Goal: Information Seeking & Learning: Learn about a topic

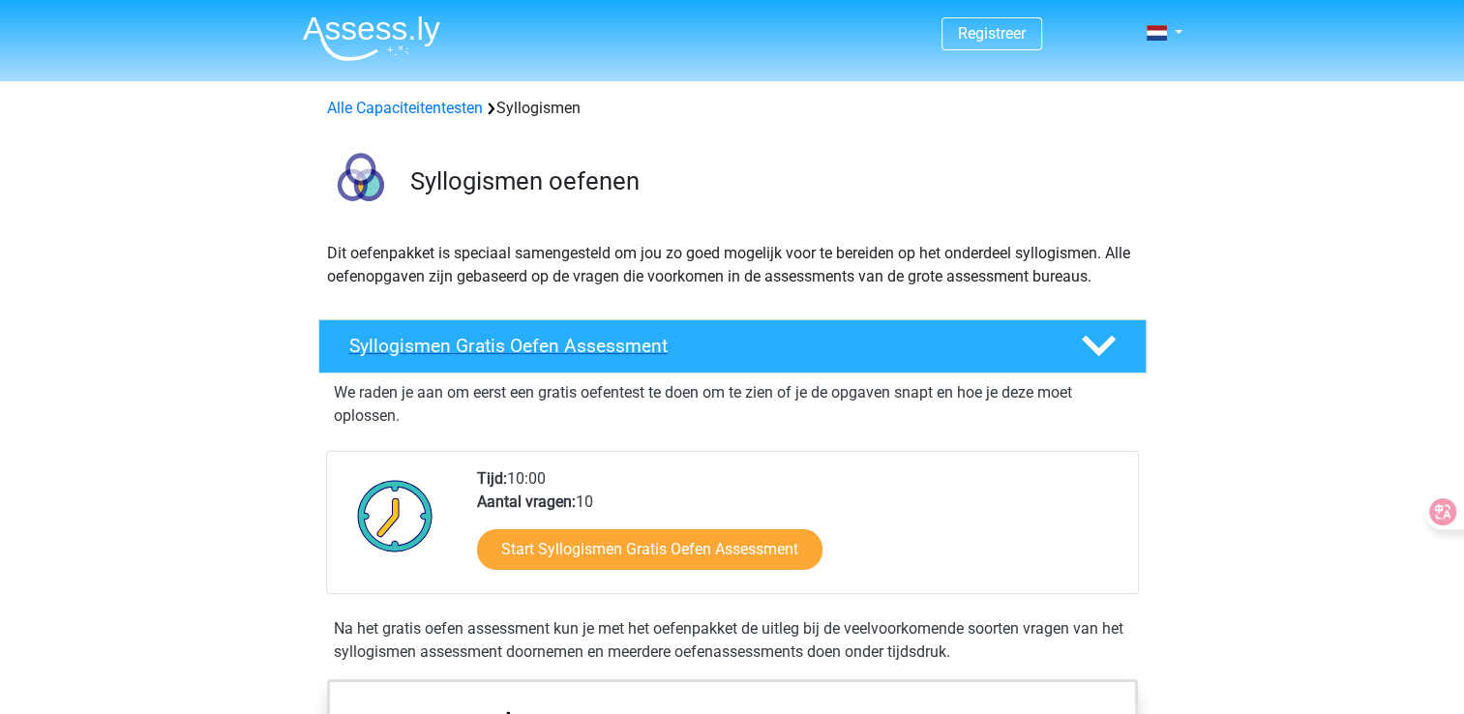
click at [709, 326] on div "Syllogismen Gratis Oefen Assessment" at bounding box center [732, 346] width 828 height 54
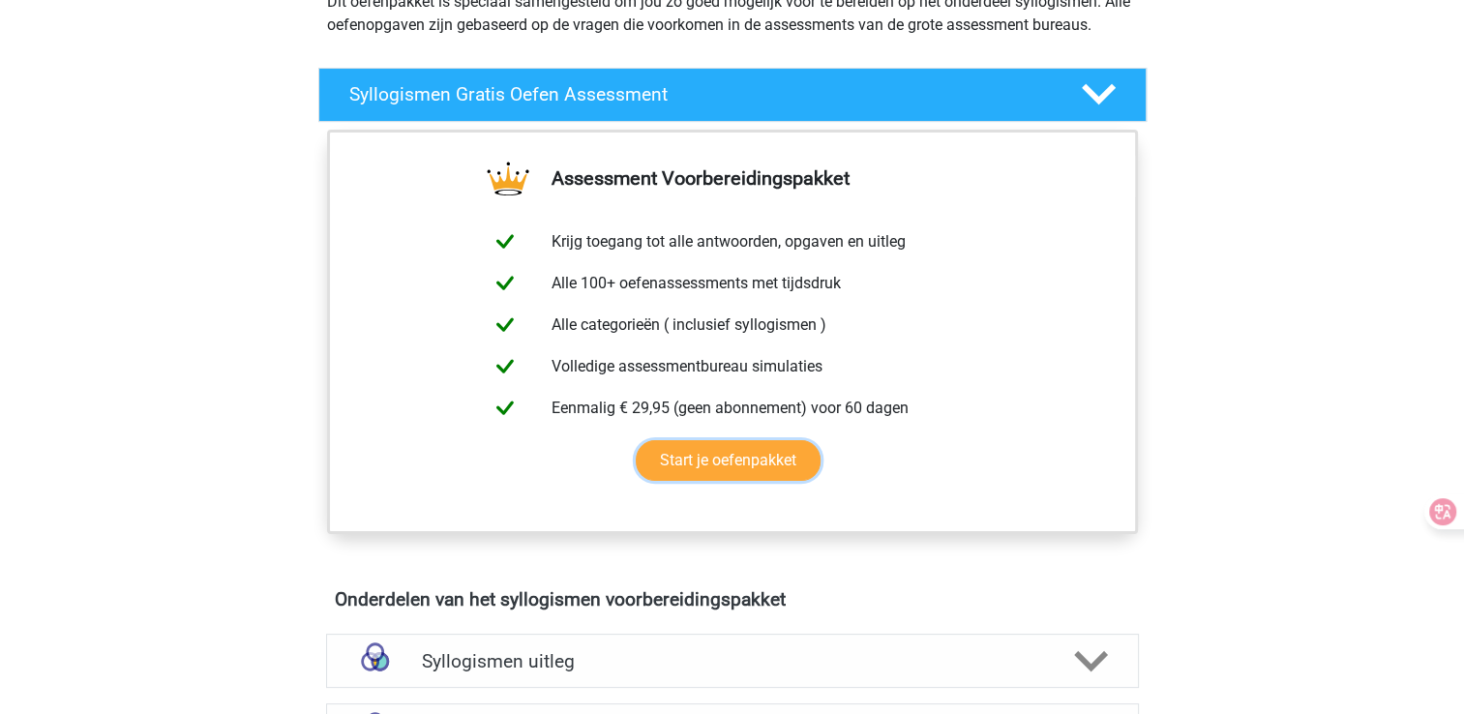
click at [759, 440] on link "Start je oefenpakket" at bounding box center [728, 460] width 185 height 41
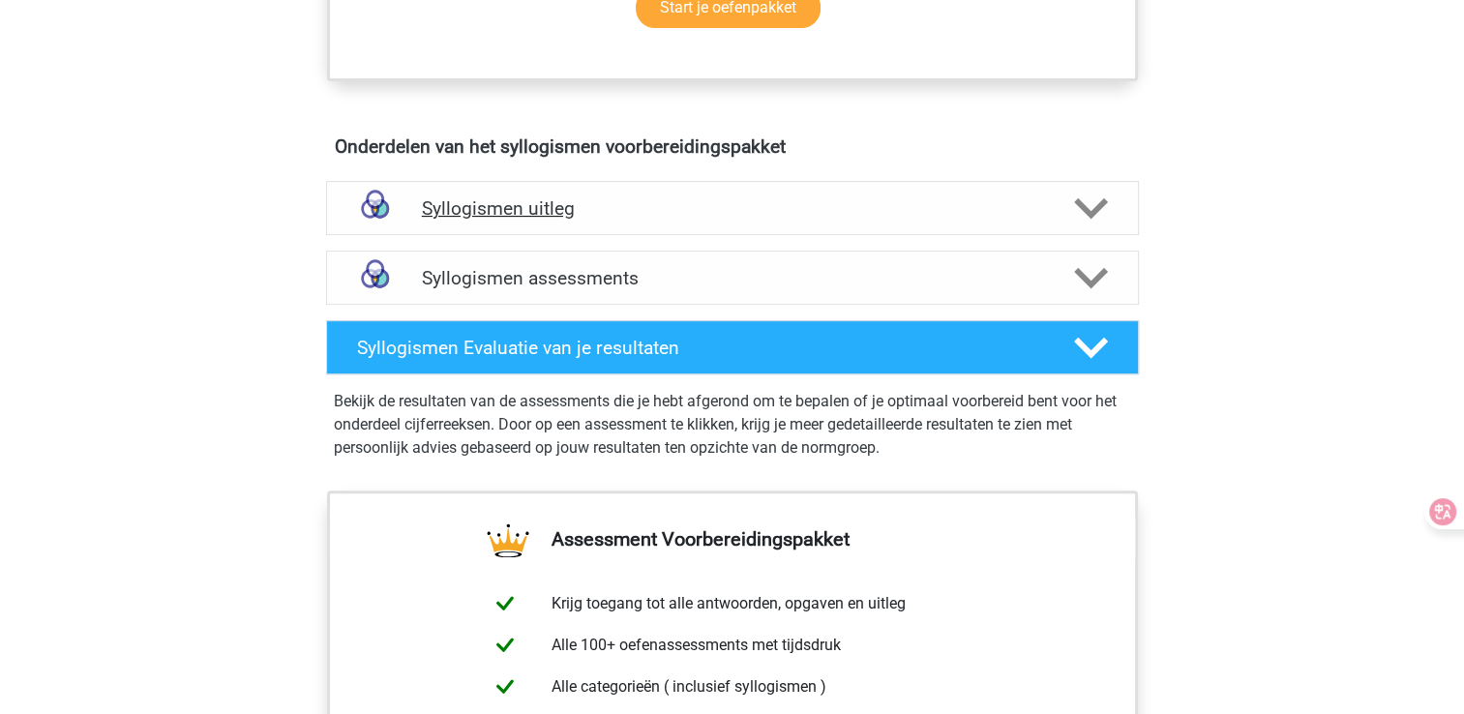
scroll to position [715, 0]
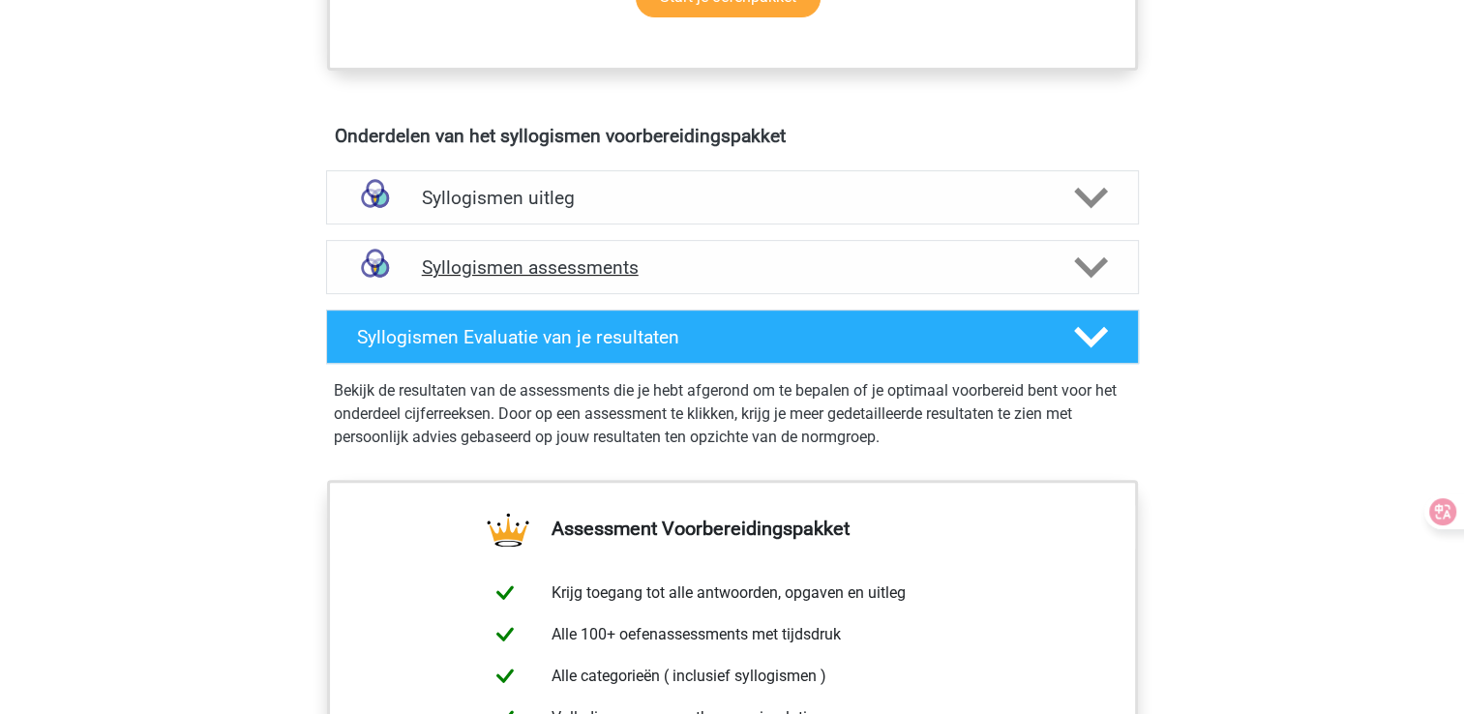
click at [676, 280] on div "Syllogismen assessments" at bounding box center [732, 267] width 813 height 54
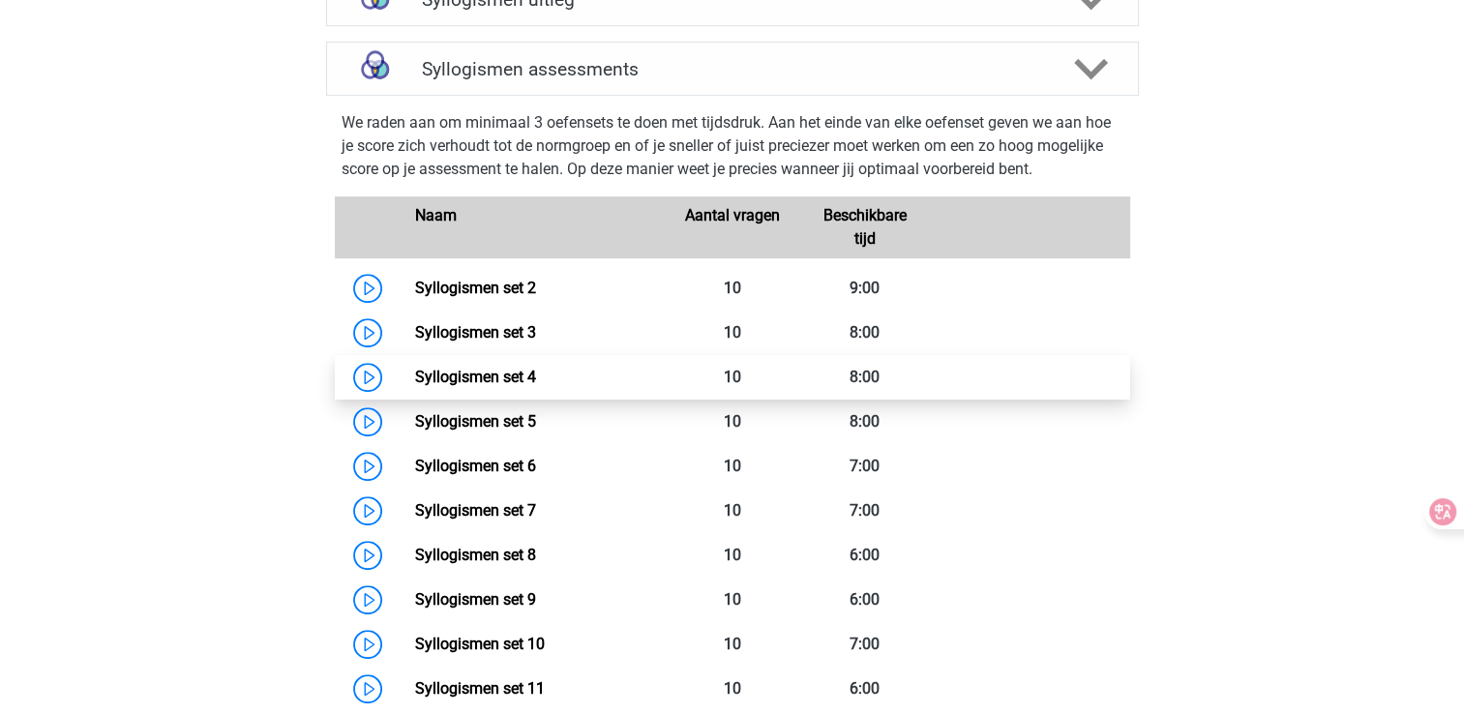
scroll to position [976, 0]
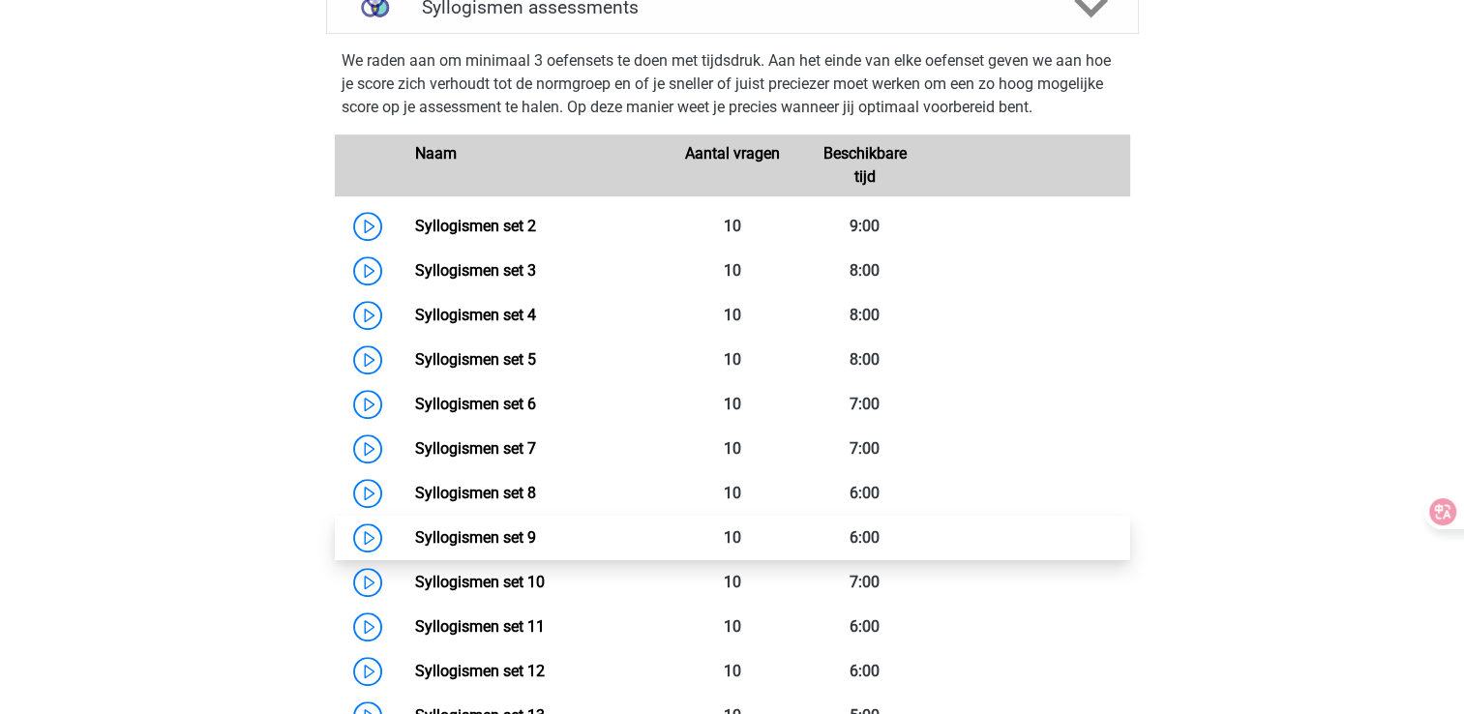
click at [511, 537] on link "Syllogismen set 9" at bounding box center [475, 537] width 121 height 18
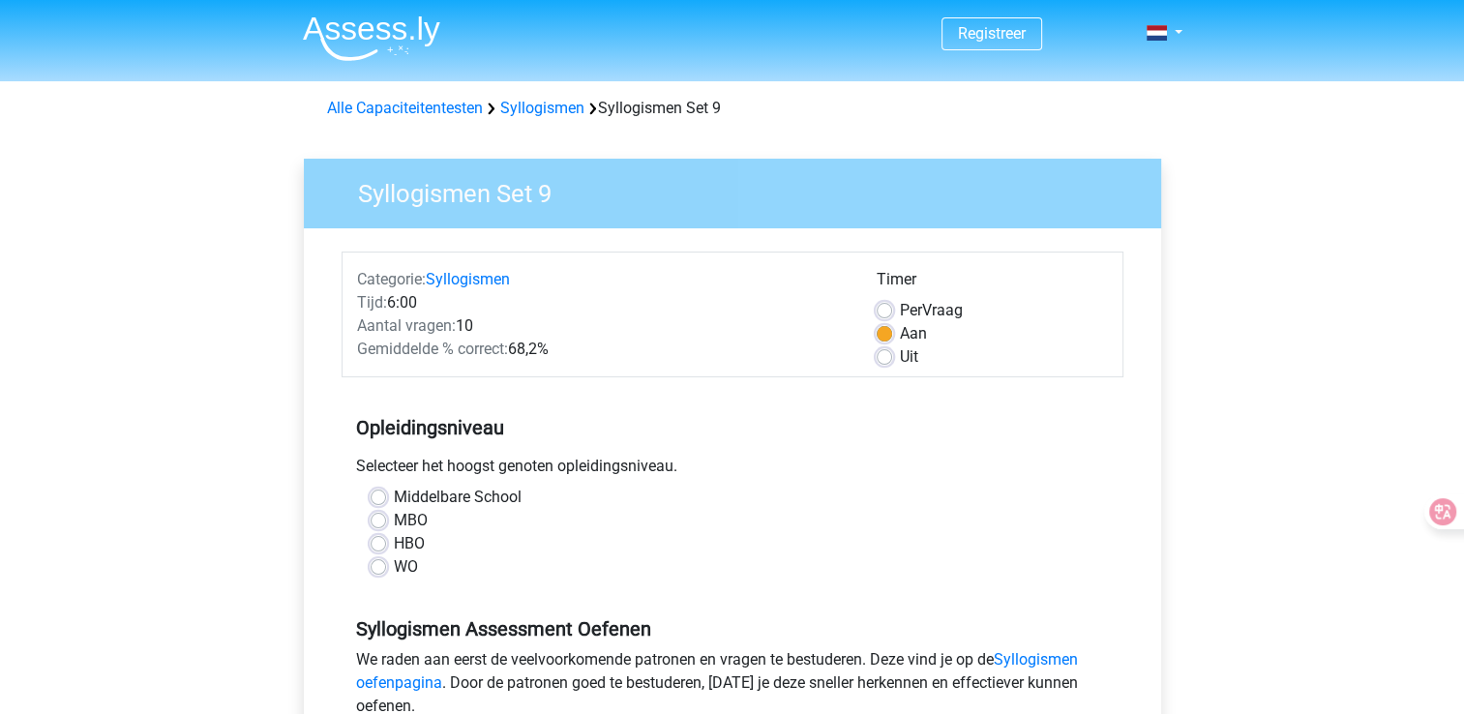
click at [874, 352] on div "Timer Per Vraag Aan Uit" at bounding box center [992, 318] width 260 height 101
click at [900, 355] on label "Uit" at bounding box center [909, 357] width 18 height 23
click at [883, 355] on input "Uit" at bounding box center [884, 355] width 15 height 19
radio input "true"
click at [392, 567] on div "WO" at bounding box center [733, 567] width 724 height 23
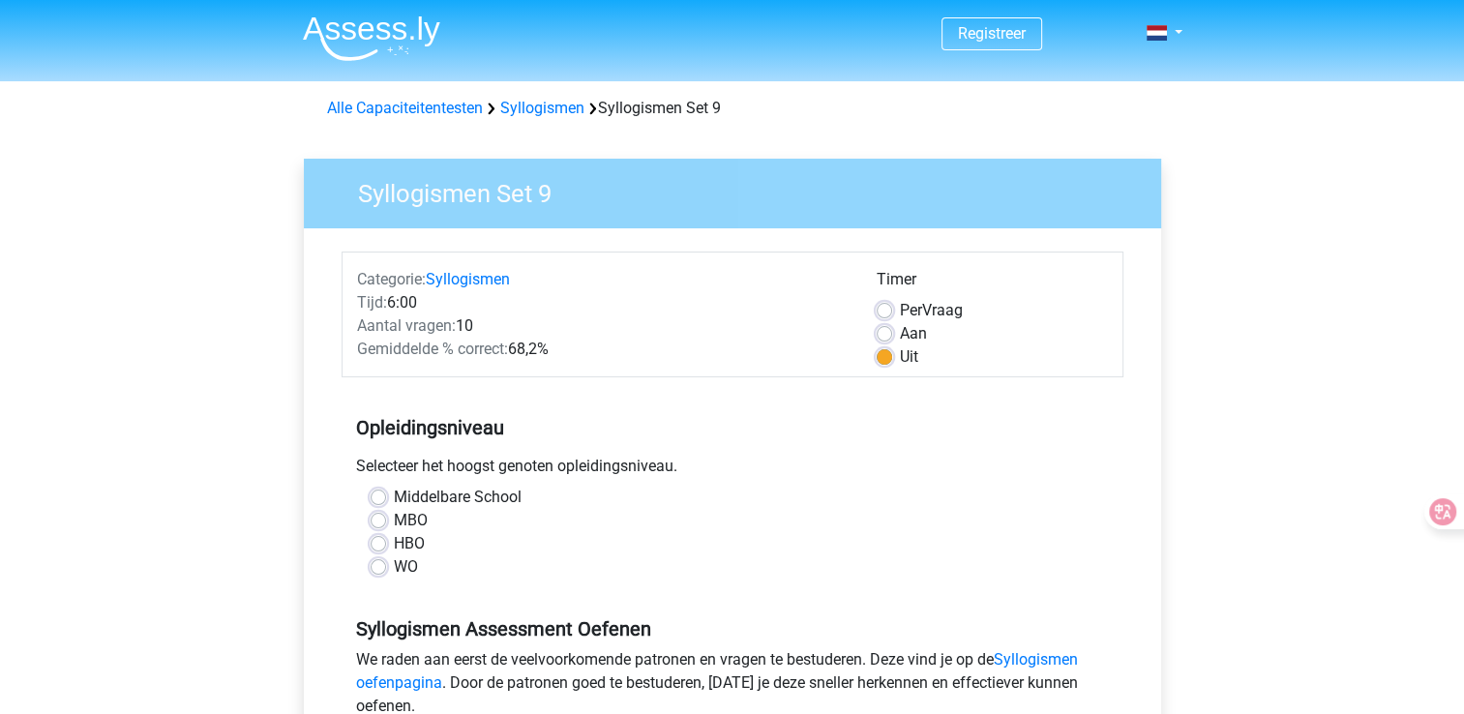
click at [394, 567] on label "WO" at bounding box center [406, 567] width 24 height 23
click at [384, 567] on input "WO" at bounding box center [378, 565] width 15 height 19
radio input "true"
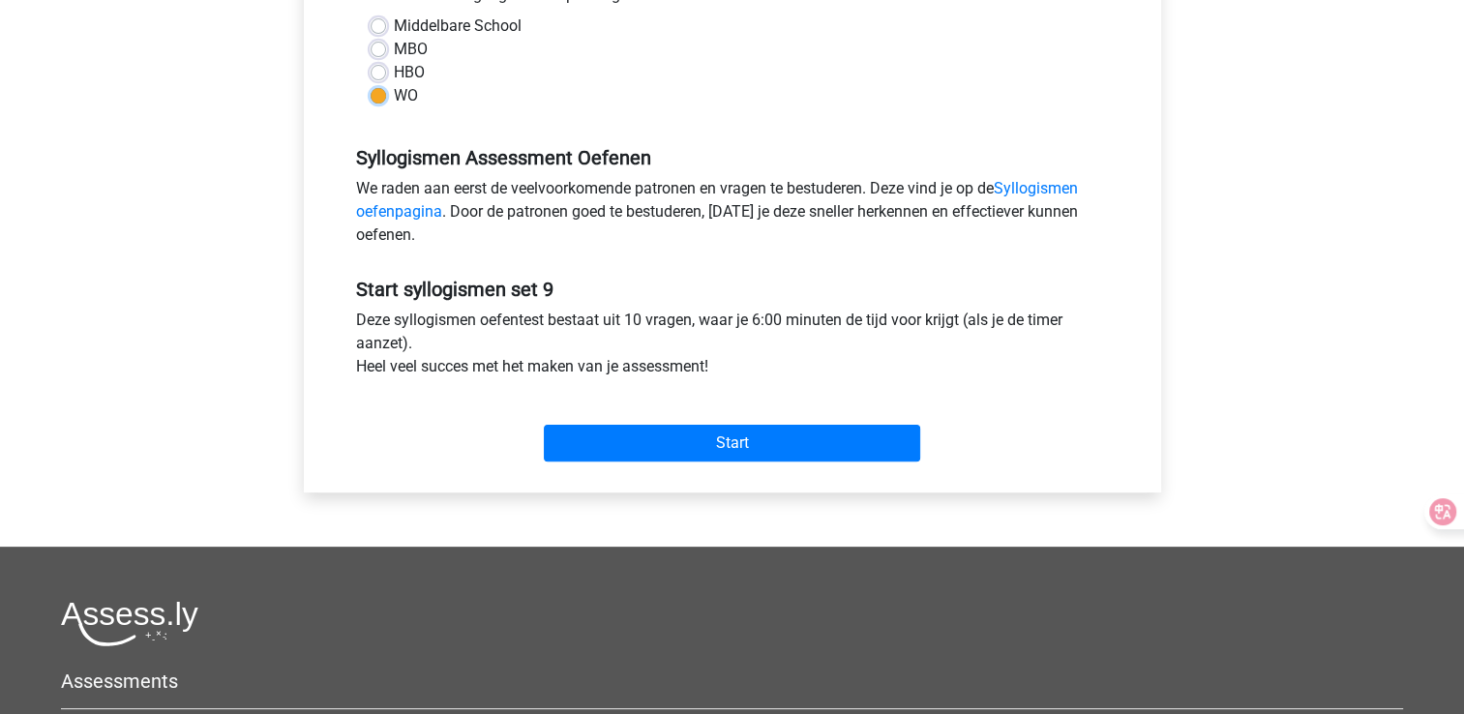
scroll to position [476, 0]
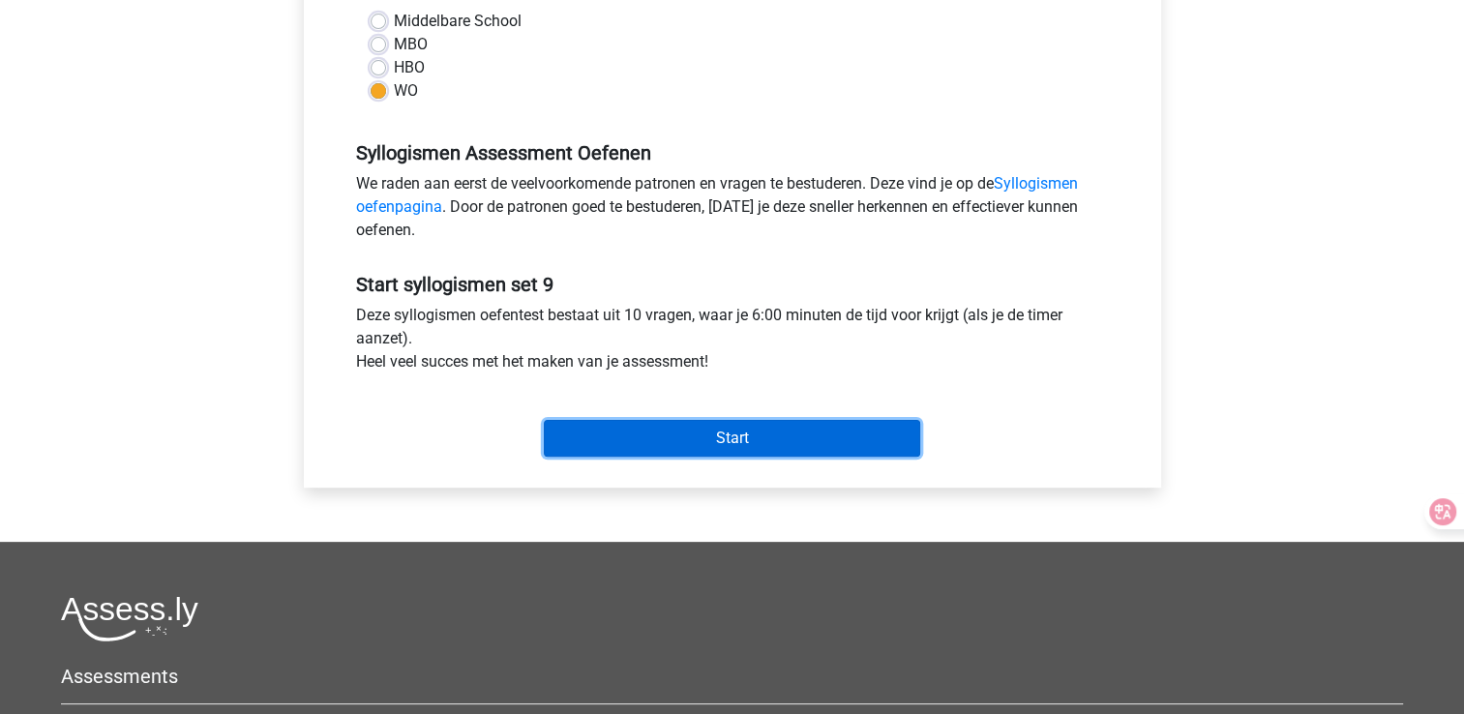
click at [619, 438] on input "Start" at bounding box center [732, 438] width 377 height 37
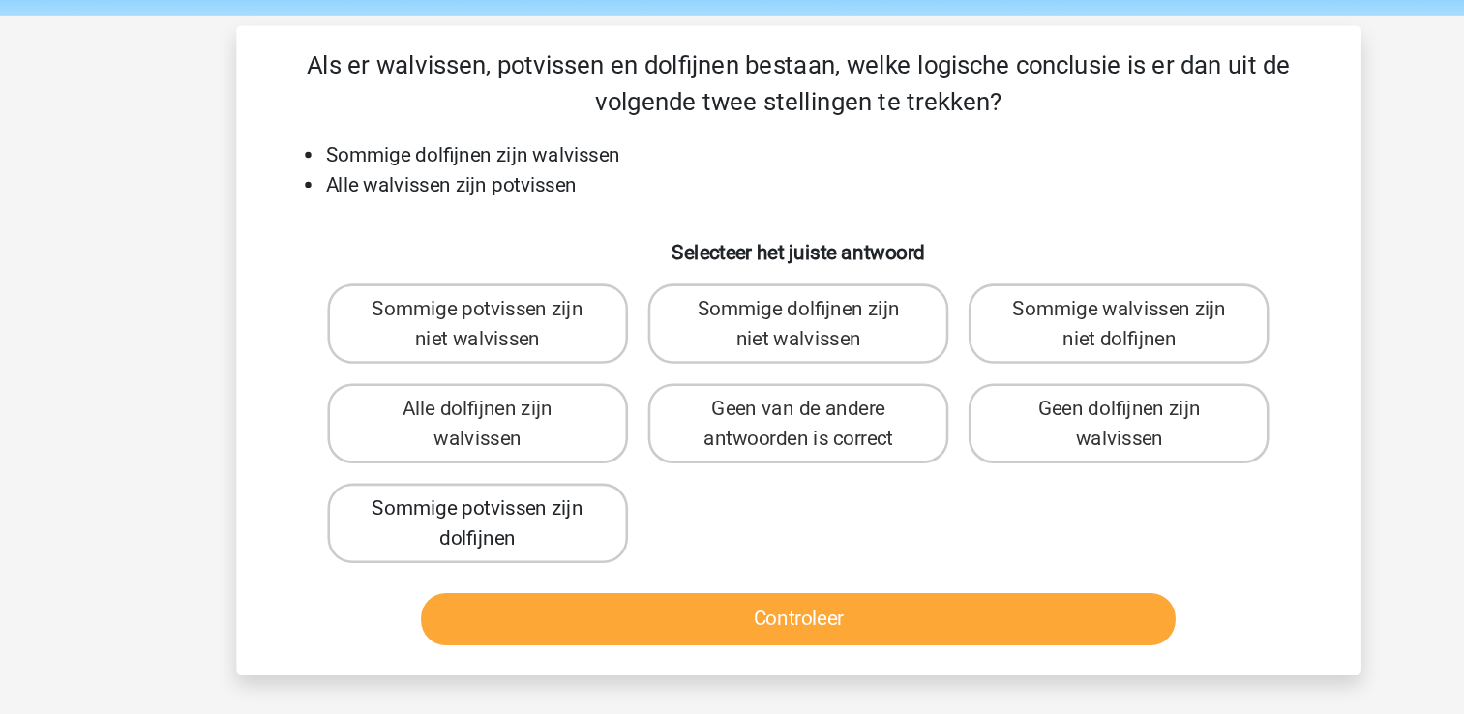
click at [507, 475] on label "Sommige potvissen zijn dolfijnen" at bounding box center [483, 475] width 233 height 62
click at [496, 475] on input "Sommige potvissen zijn dolfijnen" at bounding box center [489, 470] width 13 height 13
radio input "true"
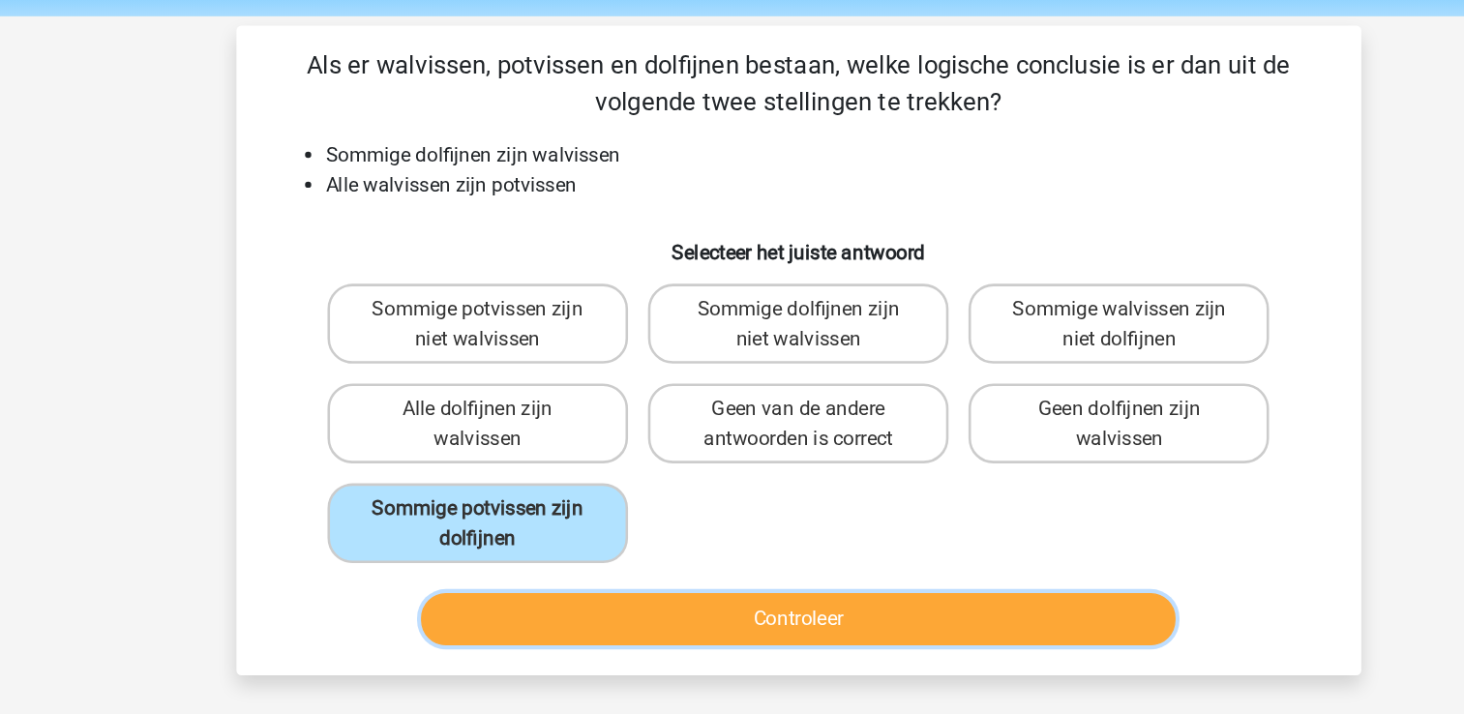
click at [603, 550] on button "Controleer" at bounding box center [732, 549] width 586 height 41
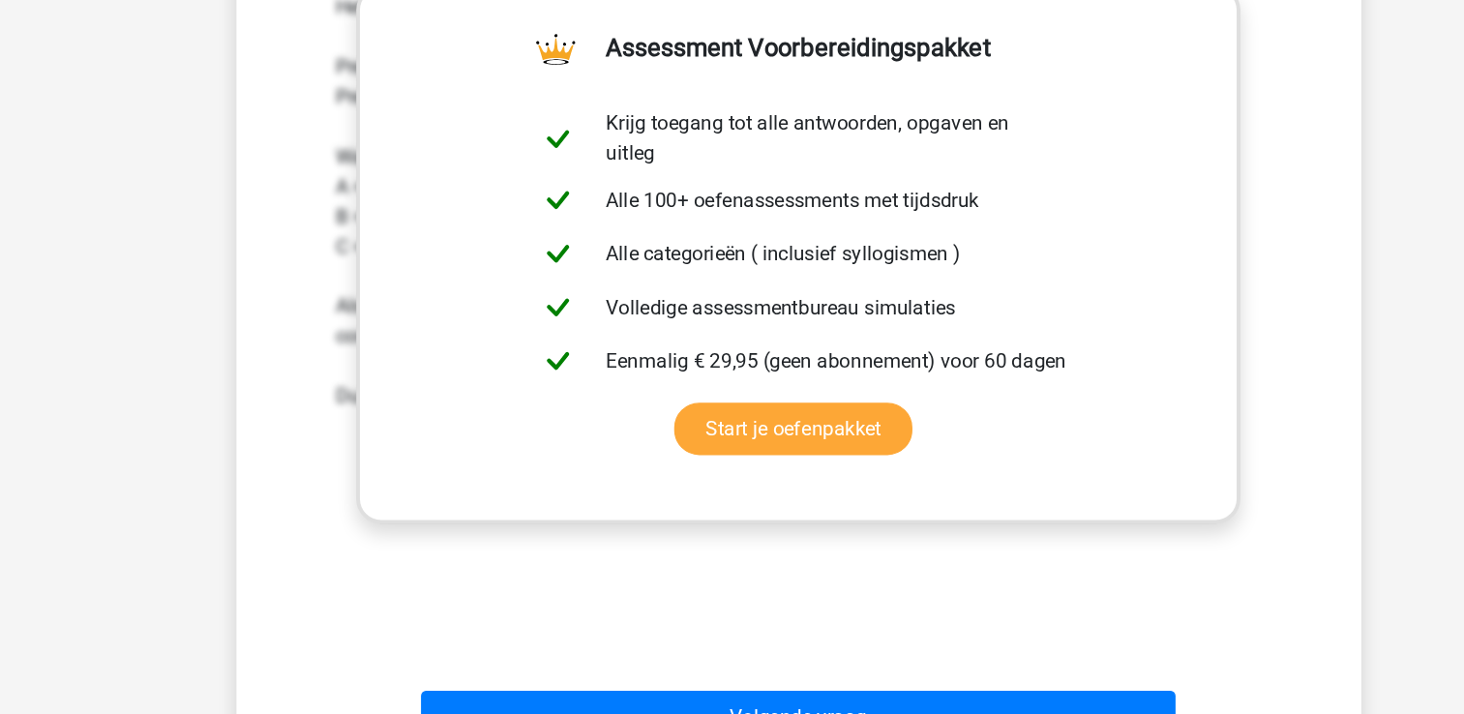
scroll to position [457, 0]
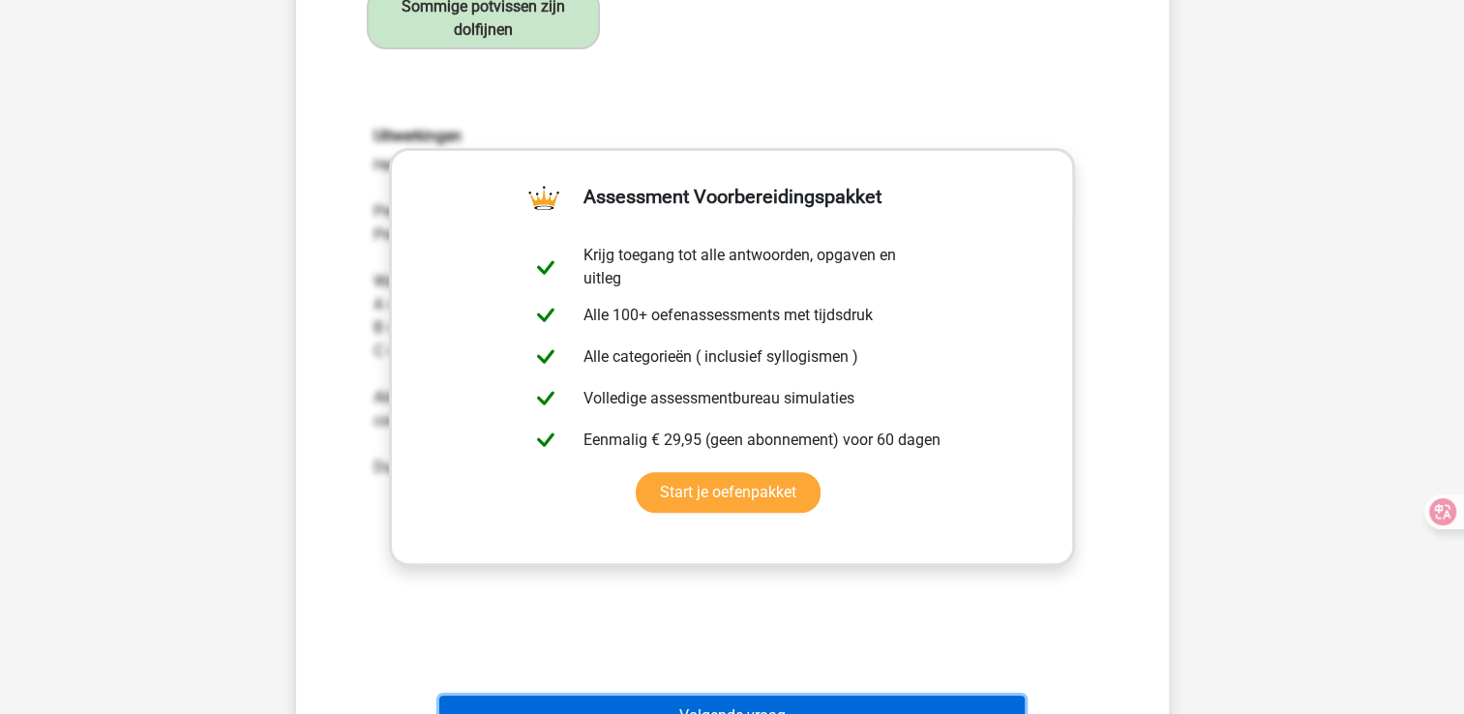
click at [705, 702] on button "Volgende vraag" at bounding box center [732, 716] width 586 height 41
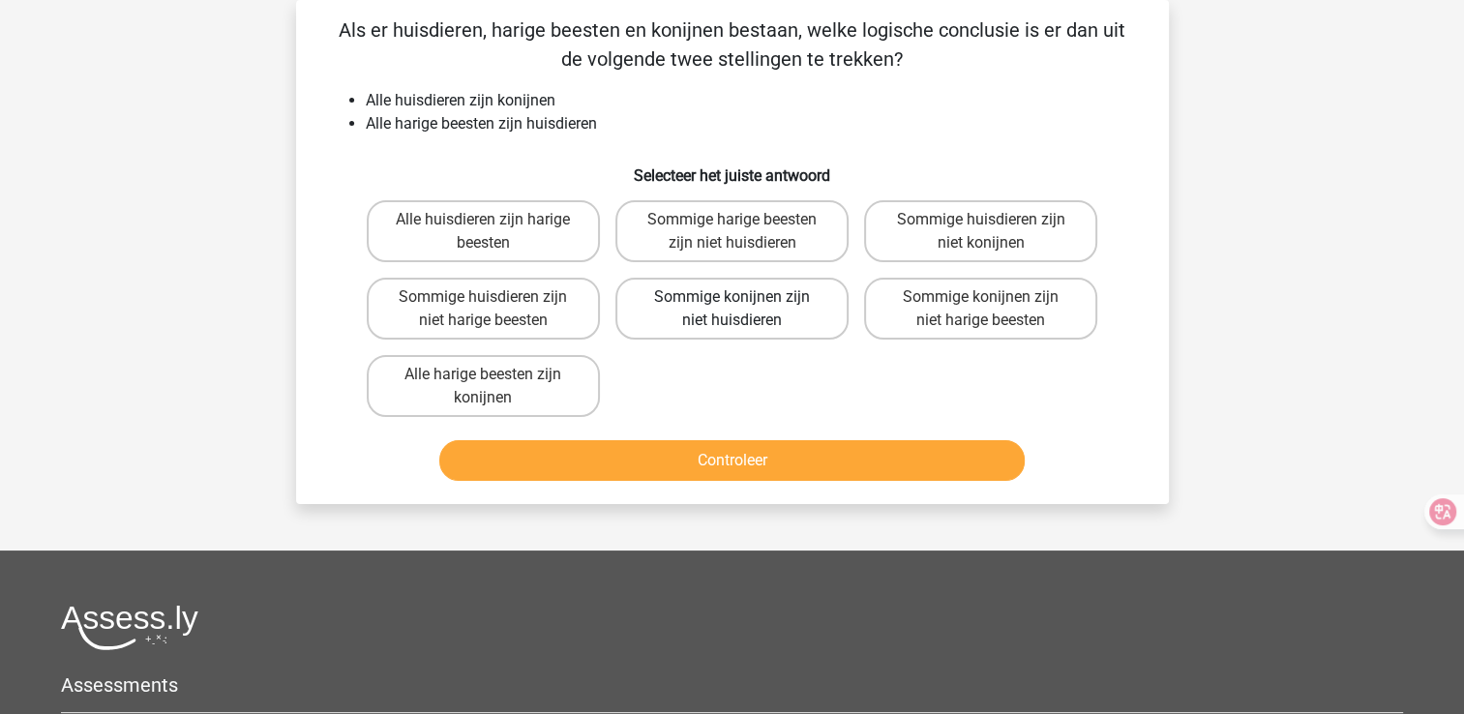
scroll to position [0, 0]
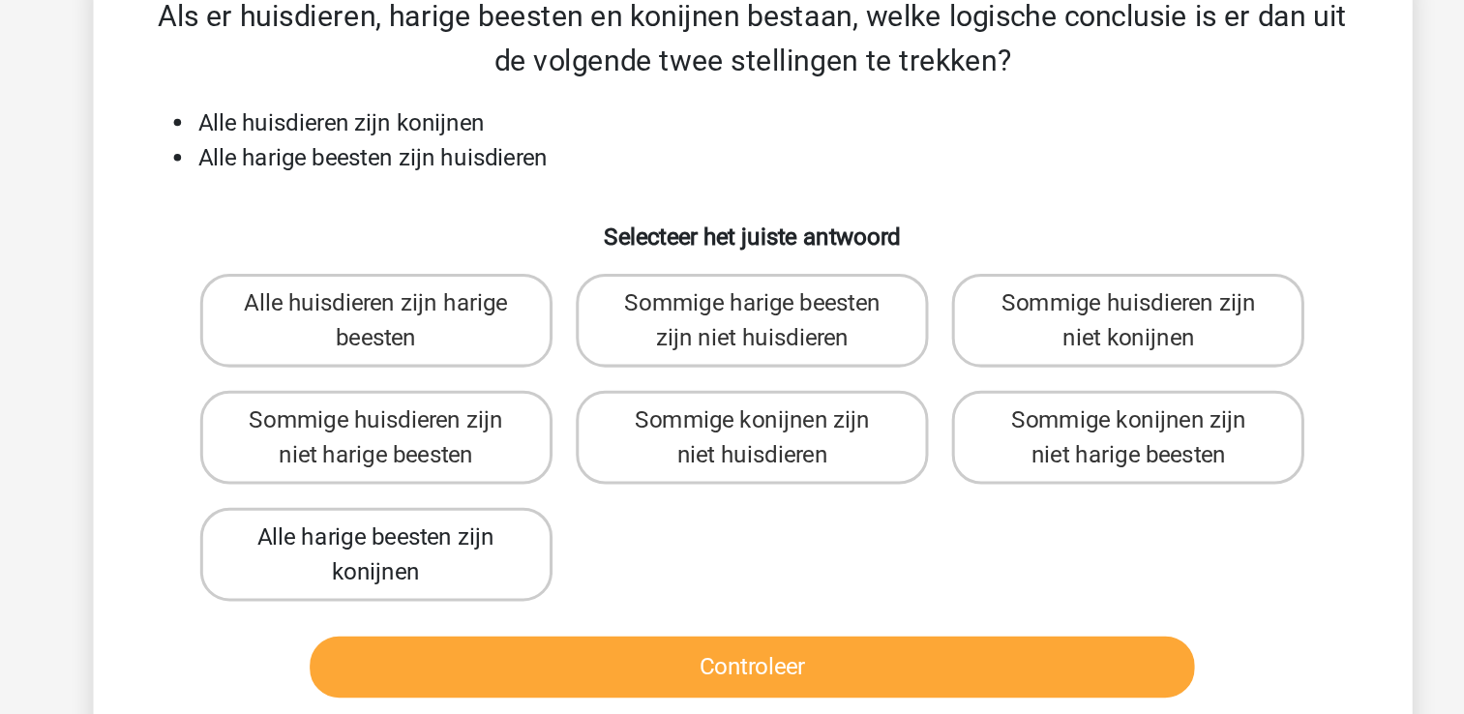
click at [553, 474] on label "Alle harige beesten zijn konijnen" at bounding box center [483, 475] width 233 height 62
click at [496, 474] on input "Alle harige beesten zijn konijnen" at bounding box center [489, 470] width 13 height 13
radio input "true"
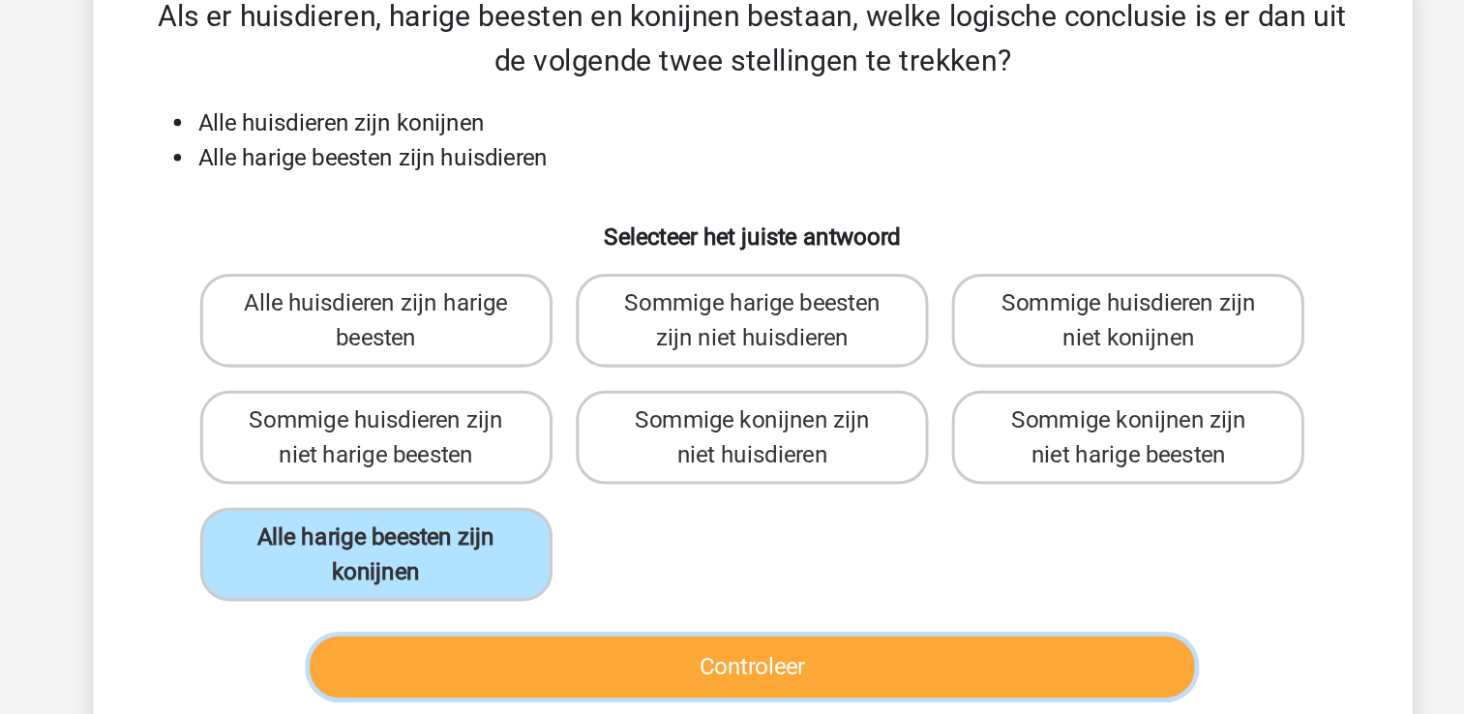
click at [577, 559] on button "Controleer" at bounding box center [732, 549] width 586 height 41
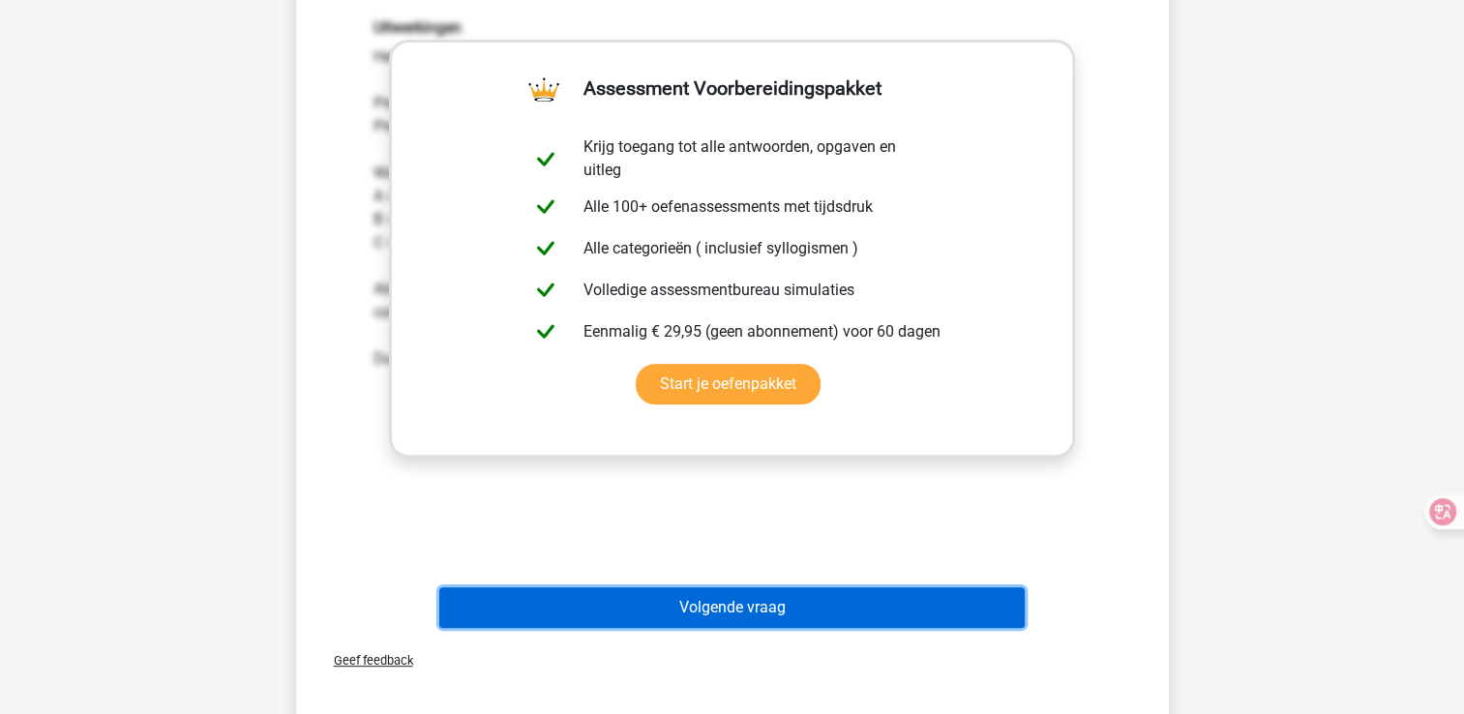
click at [778, 609] on button "Volgende vraag" at bounding box center [732, 607] width 586 height 41
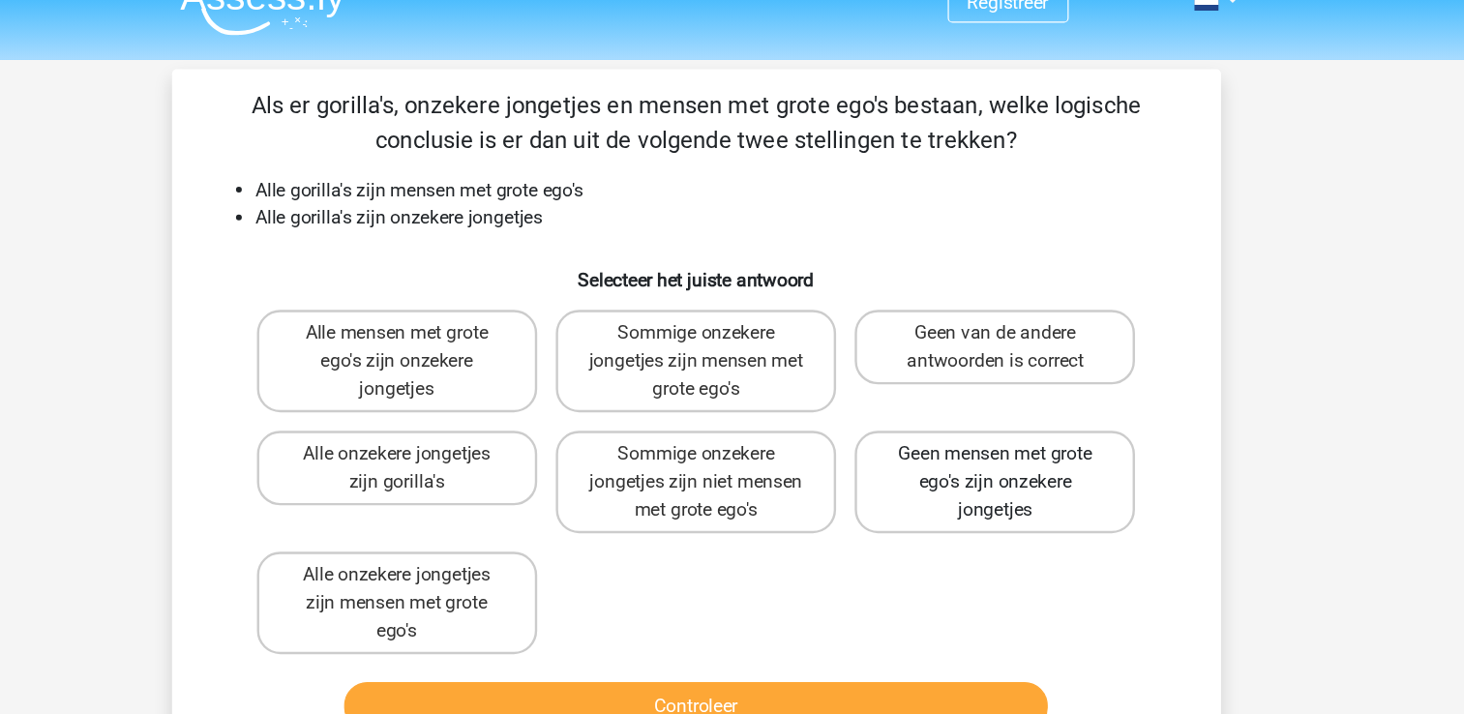
click at [992, 396] on label "Geen mensen met grote ego's zijn onzekere jongetjes" at bounding box center [980, 432] width 233 height 85
click at [992, 409] on input "Geen mensen met grote ego's zijn onzekere jongetjes" at bounding box center [987, 415] width 13 height 13
radio input "true"
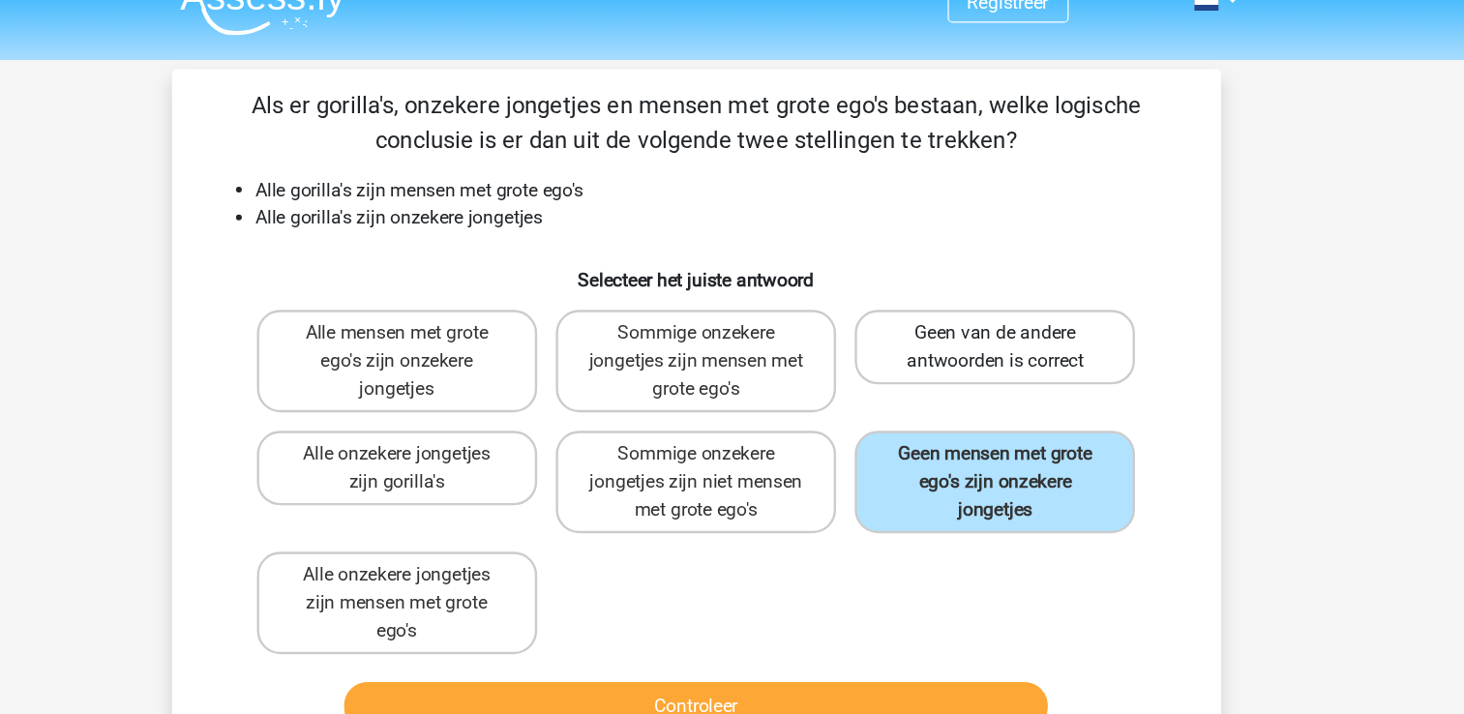
click at [955, 323] on label "Geen van de andere antwoorden is correct" at bounding box center [980, 320] width 233 height 62
click at [981, 321] on input "Geen van de andere antwoorden is correct" at bounding box center [987, 315] width 13 height 13
radio input "true"
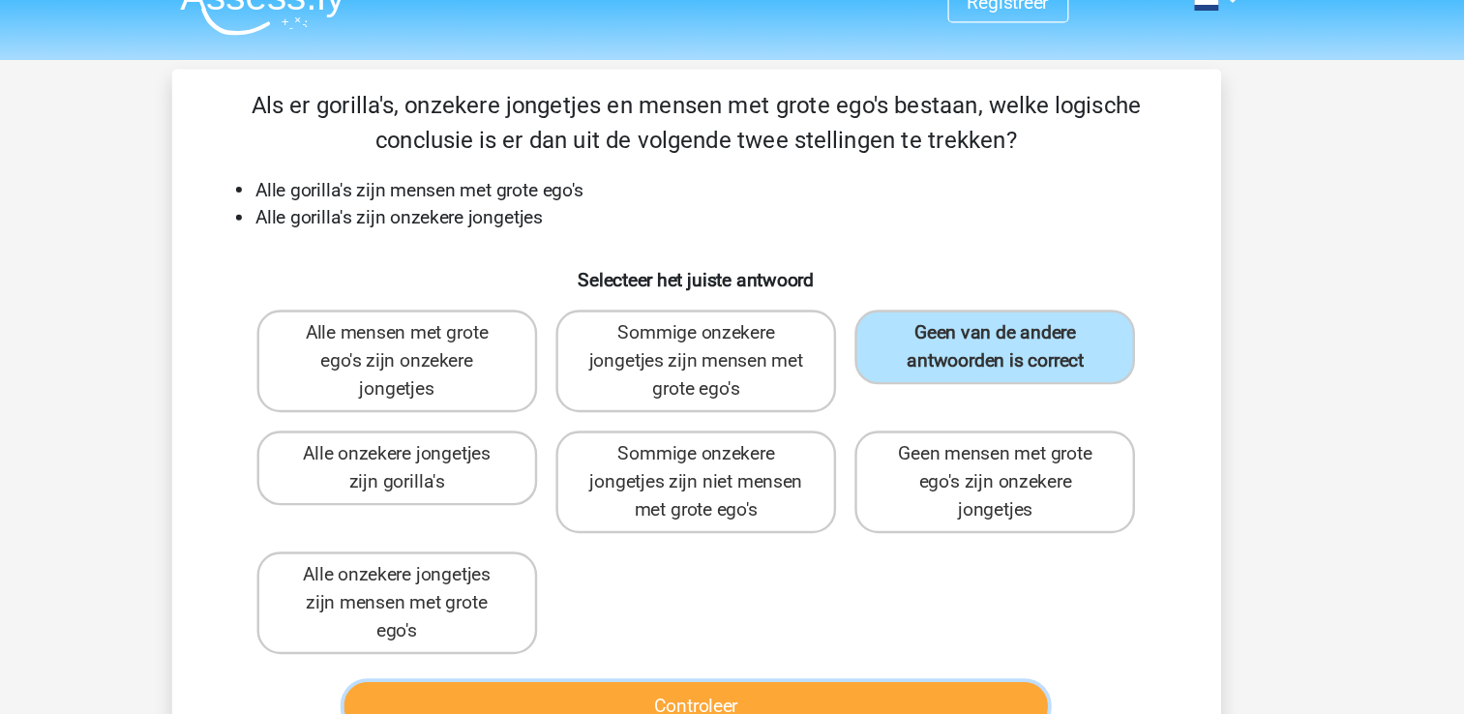
click at [732, 605] on button "Controleer" at bounding box center [732, 619] width 586 height 41
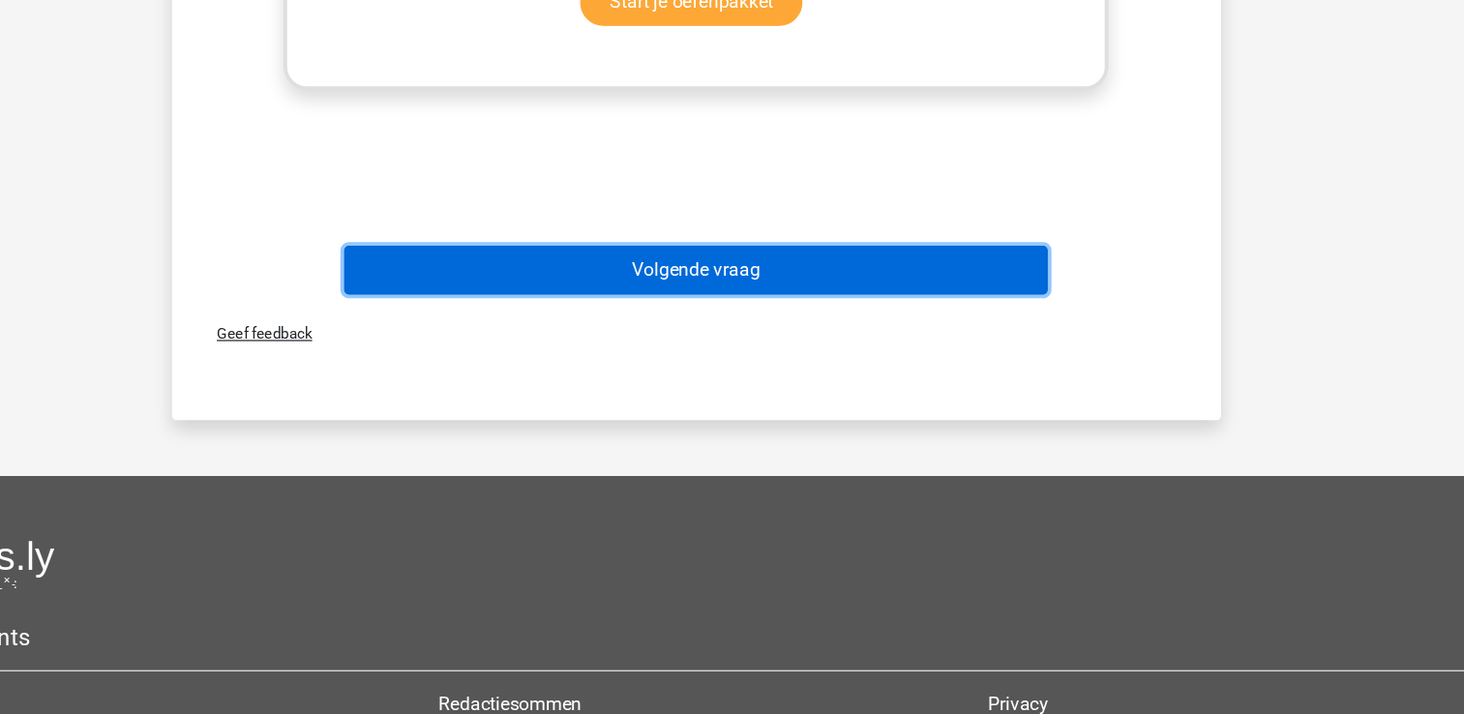
click at [780, 340] on button "Volgende vraag" at bounding box center [732, 344] width 586 height 41
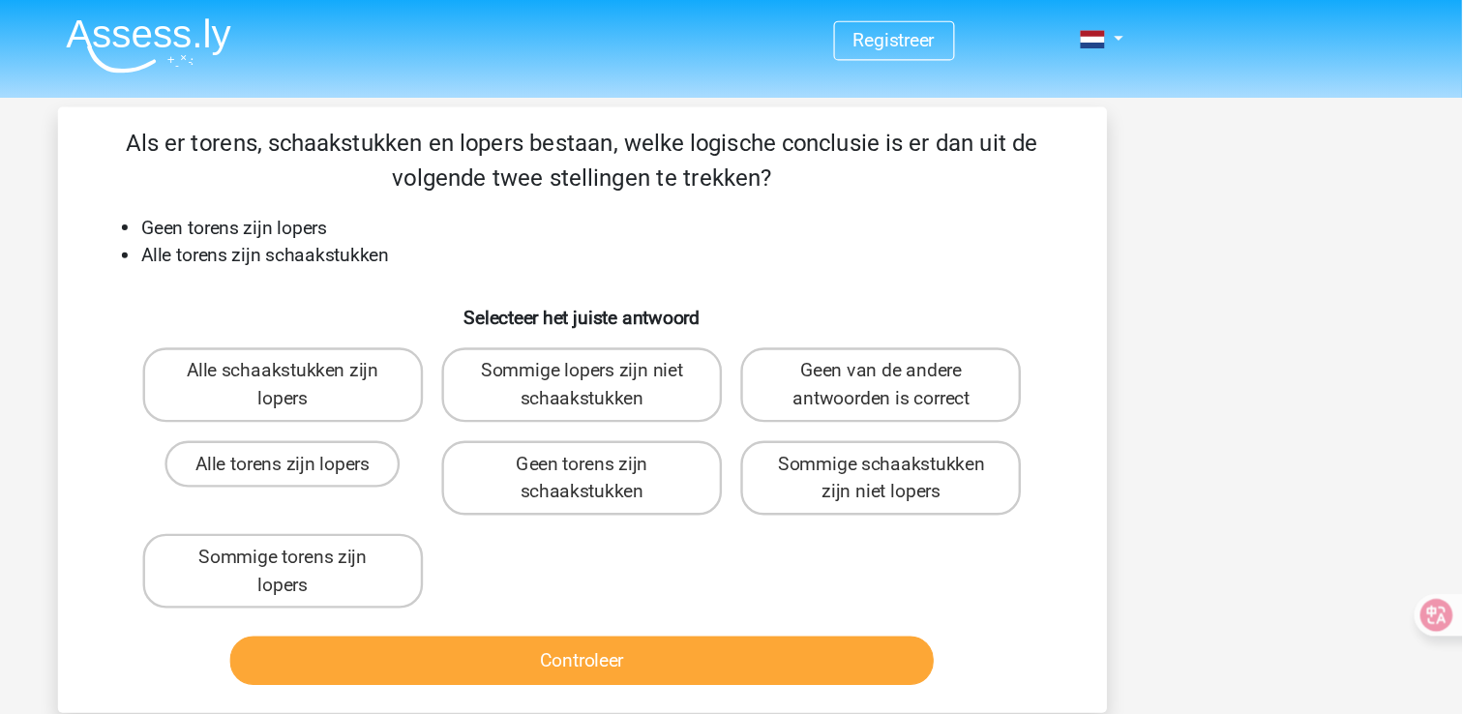
click at [428, 49] on img at bounding box center [371, 37] width 137 height 45
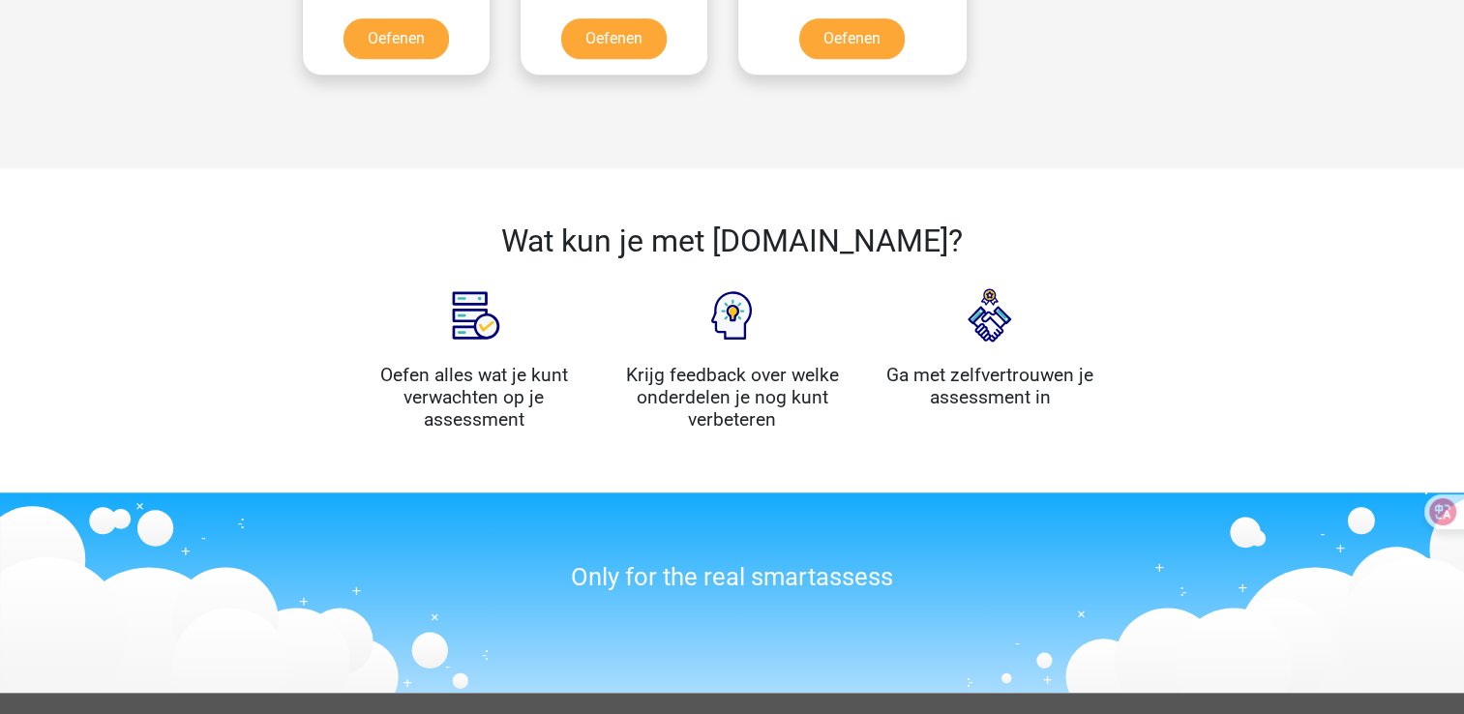
scroll to position [1878, 0]
